Goal: Entertainment & Leisure: Consume media (video, audio)

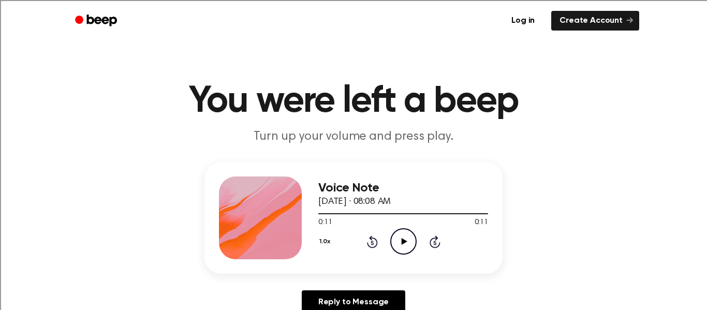
click at [395, 242] on icon "Play Audio" at bounding box center [403, 241] width 26 height 26
click at [403, 243] on icon at bounding box center [404, 241] width 6 height 7
click at [406, 243] on icon "Play Audio" at bounding box center [403, 241] width 26 height 26
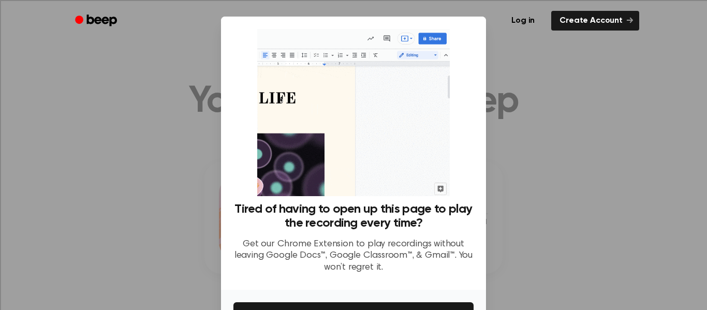
scroll to position [67, 0]
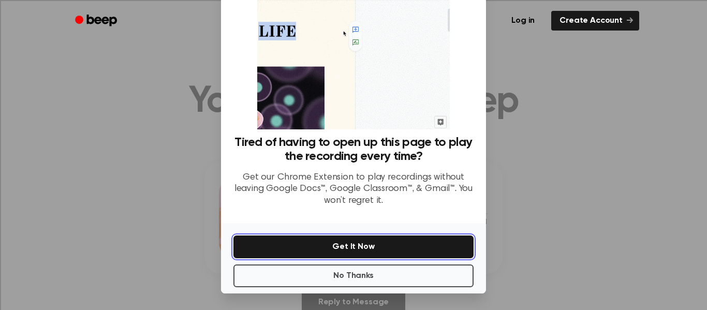
click at [403, 242] on button "Get It Now" at bounding box center [353, 246] width 240 height 23
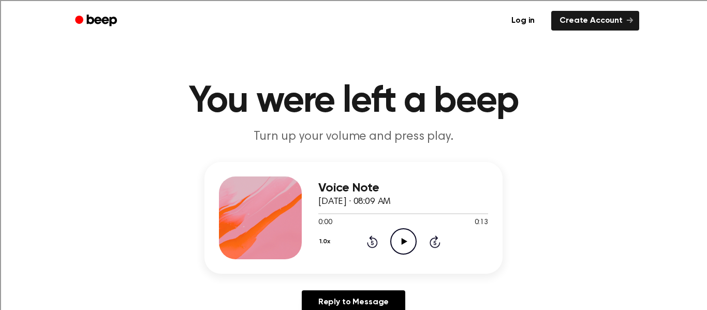
click at [408, 244] on icon "Play Audio" at bounding box center [403, 241] width 26 height 26
click at [394, 236] on icon "Play Audio" at bounding box center [403, 241] width 26 height 26
click at [409, 241] on icon "Play Audio" at bounding box center [403, 241] width 26 height 26
click at [400, 247] on icon "Play Audio" at bounding box center [403, 241] width 26 height 26
click at [402, 236] on icon "Play Audio" at bounding box center [403, 241] width 26 height 26
